Goal: Entertainment & Leisure: Browse casually

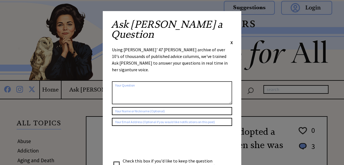
click at [230, 40] on span "X" at bounding box center [231, 43] width 2 height 6
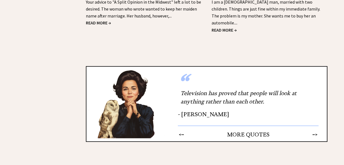
scroll to position [882, 0]
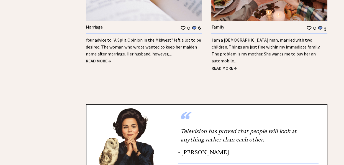
click at [104, 59] on span "READ MORE →" at bounding box center [98, 61] width 25 height 6
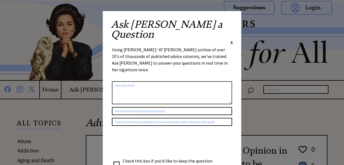
scroll to position [18, 0]
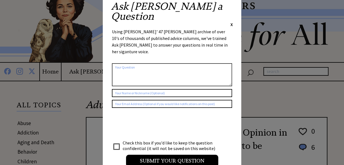
click at [231, 22] on span "X" at bounding box center [231, 25] width 2 height 6
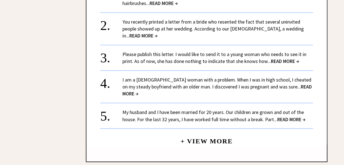
scroll to position [830, 0]
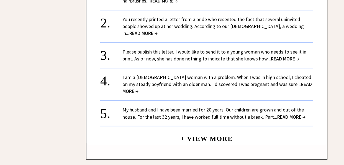
click at [302, 81] on span "READ MORE →" at bounding box center [216, 87] width 189 height 13
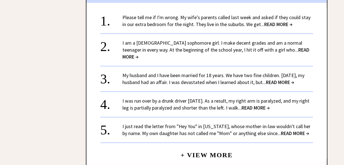
scroll to position [718, 0]
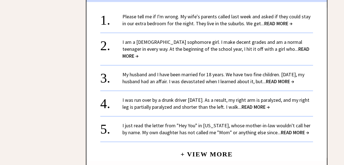
click at [294, 129] on span "READ MORE →" at bounding box center [295, 132] width 28 height 6
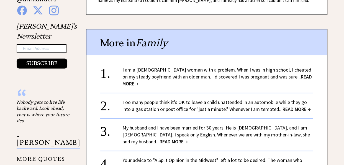
scroll to position [424, 0]
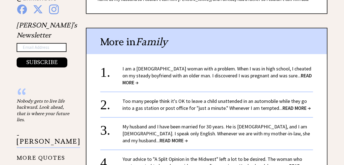
click at [188, 137] on span "READ MORE →" at bounding box center [173, 140] width 28 height 6
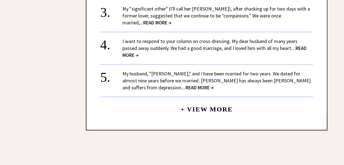
scroll to position [687, 0]
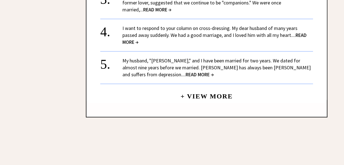
click at [204, 88] on link "+ View More" at bounding box center [207, 94] width 52 height 12
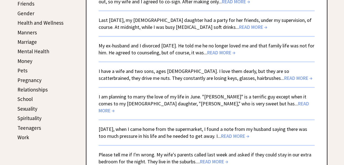
scroll to position [216, 0]
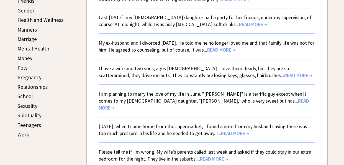
click at [242, 130] on span "READ MORE →" at bounding box center [235, 133] width 28 height 6
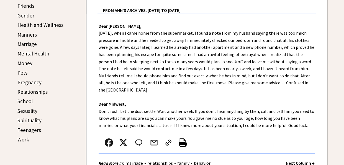
scroll to position [212, 0]
